Goal: Find specific page/section: Find specific page/section

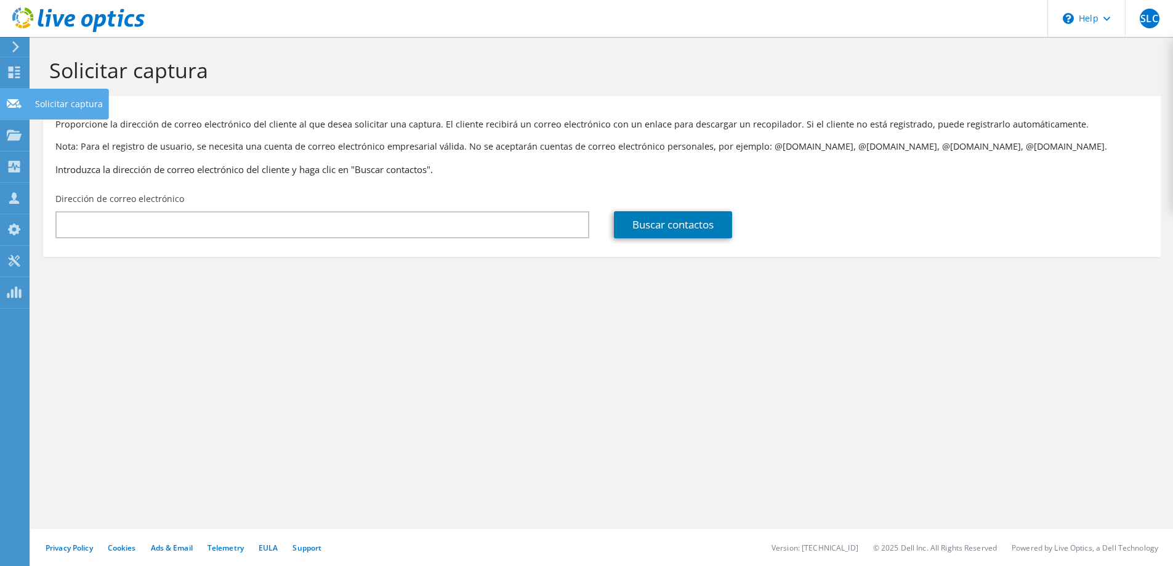
click at [12, 100] on use at bounding box center [14, 103] width 15 height 9
click at [14, 134] on use at bounding box center [14, 134] width 15 height 10
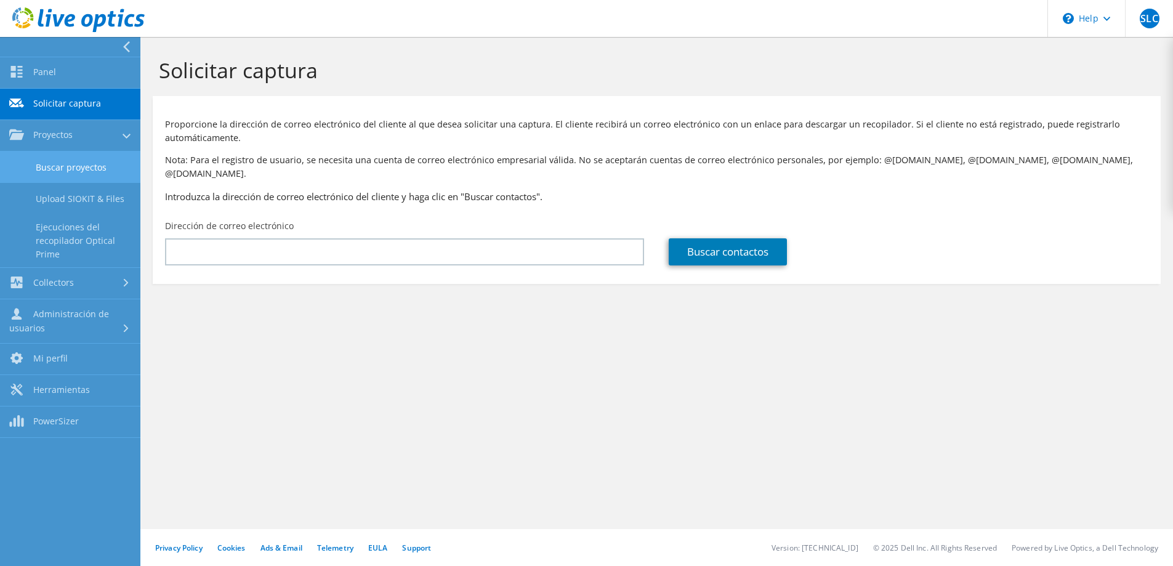
click at [64, 157] on link "Buscar proyectos" at bounding box center [70, 167] width 140 height 31
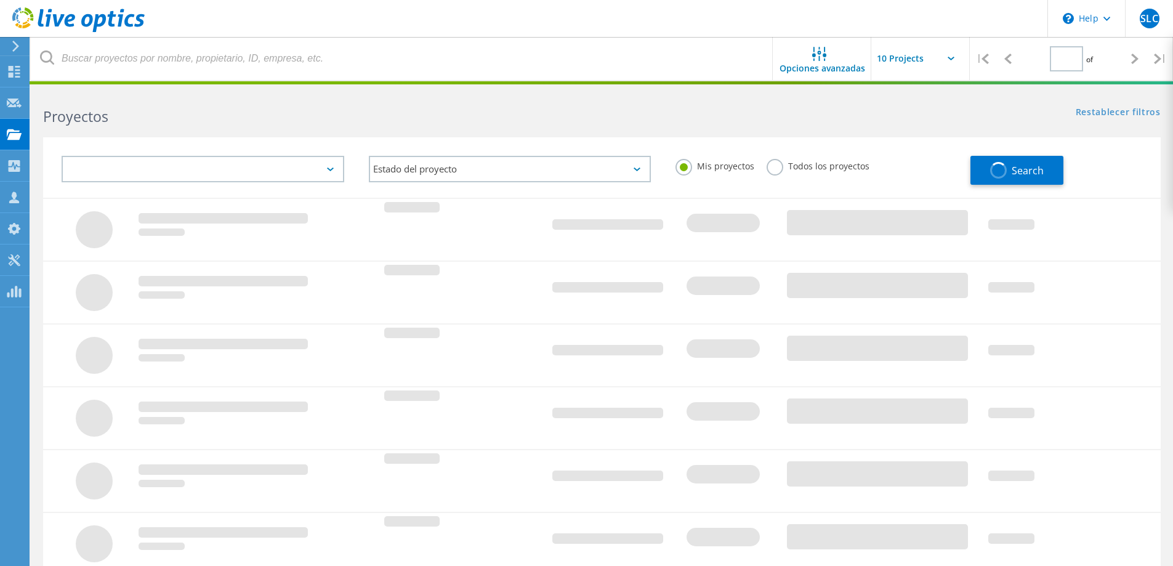
type input "1"
